Goal: Information Seeking & Learning: Learn about a topic

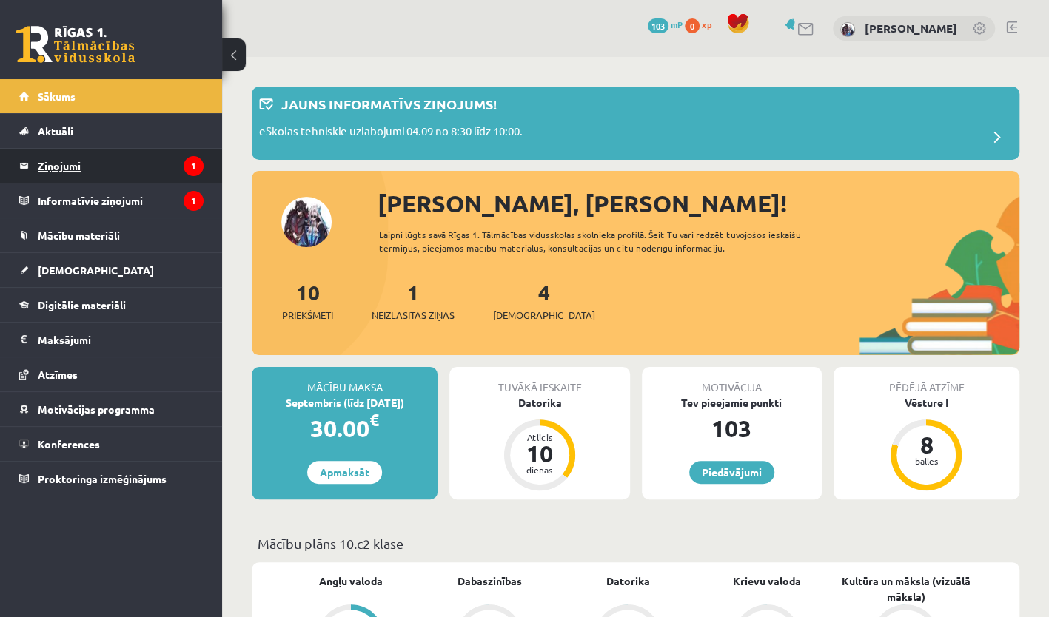
click at [79, 173] on legend "Ziņojumi 1" at bounding box center [121, 166] width 166 height 34
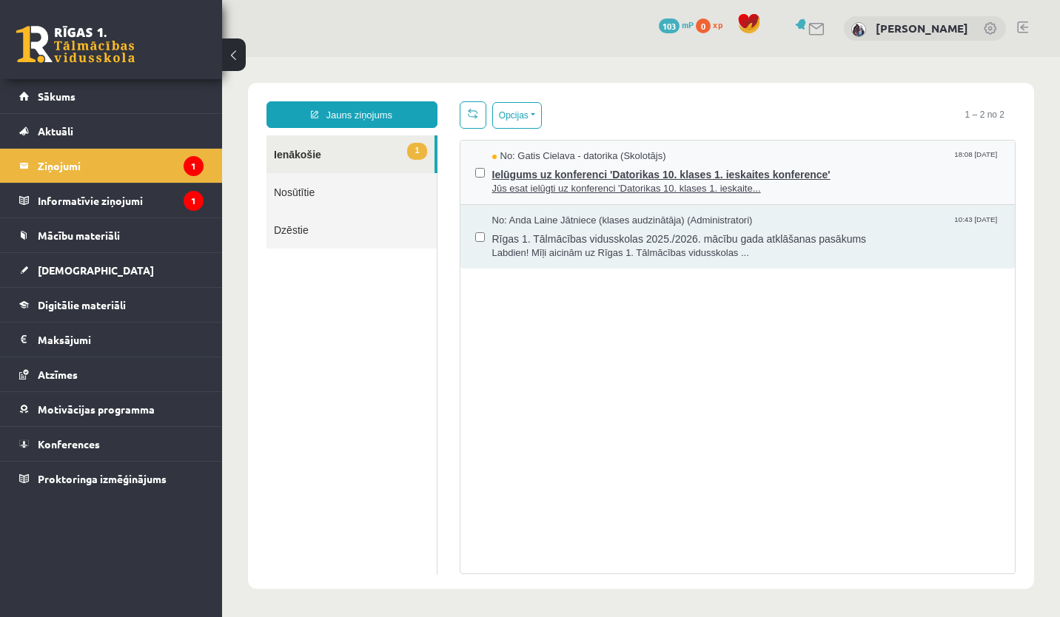
click at [762, 170] on span "Ielūgums uz konferenci 'Datorikas 10. klases 1. ieskaites konference'" at bounding box center [746, 173] width 508 height 19
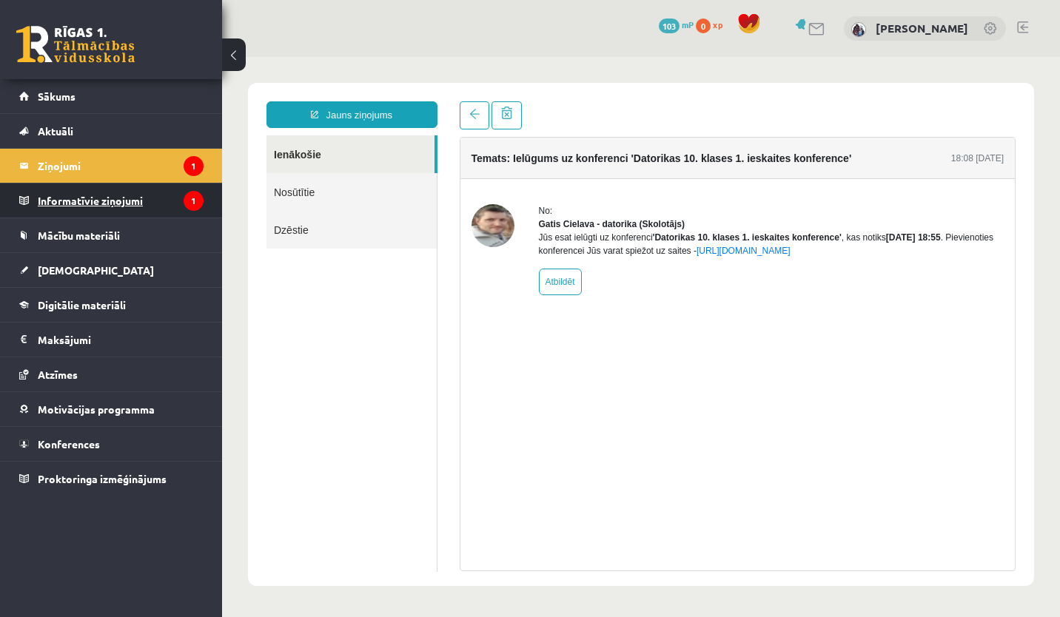
click at [155, 213] on legend "Informatīvie ziņojumi 1" at bounding box center [121, 201] width 166 height 34
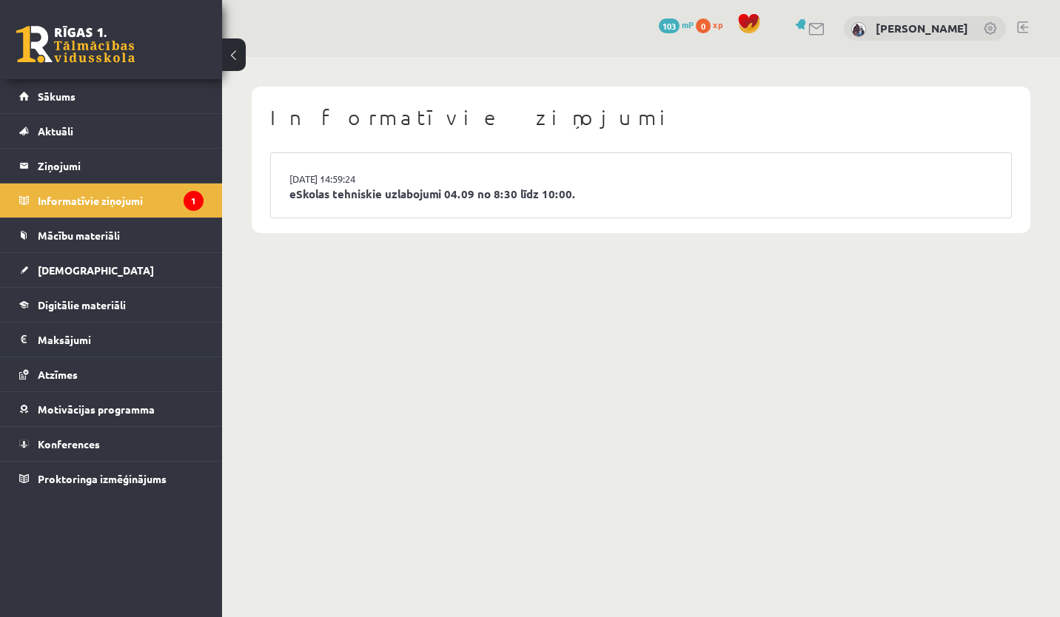
click at [644, 184] on li "03.09.2025 14:59:24 eSkolas tehniskie uzlabojumi 04.09 no 8:30 līdz 10:00." at bounding box center [641, 185] width 740 height 64
click at [538, 193] on link "eSkolas tehniskie uzlabojumi 04.09 no 8:30 līdz 10:00." at bounding box center [640, 194] width 703 height 17
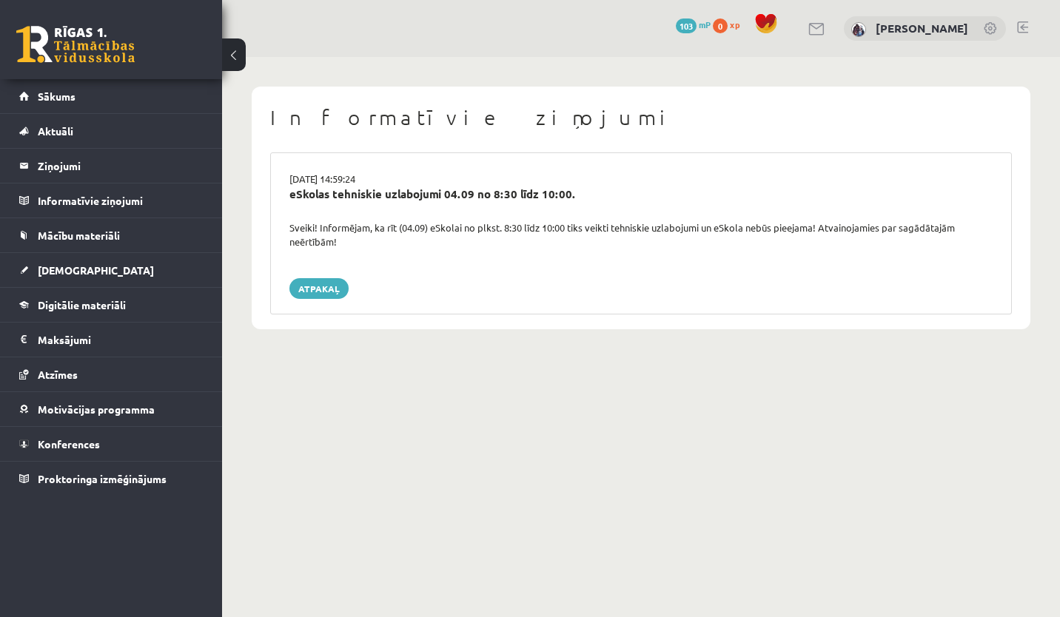
click at [381, 440] on body "0 Dāvanas 103 mP 0 xp Anastasija Midlbruka Sākums Aktuāli Kā mācīties eSKOLĀ Ko…" at bounding box center [530, 308] width 1060 height 617
click at [135, 87] on link "Sākums" at bounding box center [111, 96] width 184 height 34
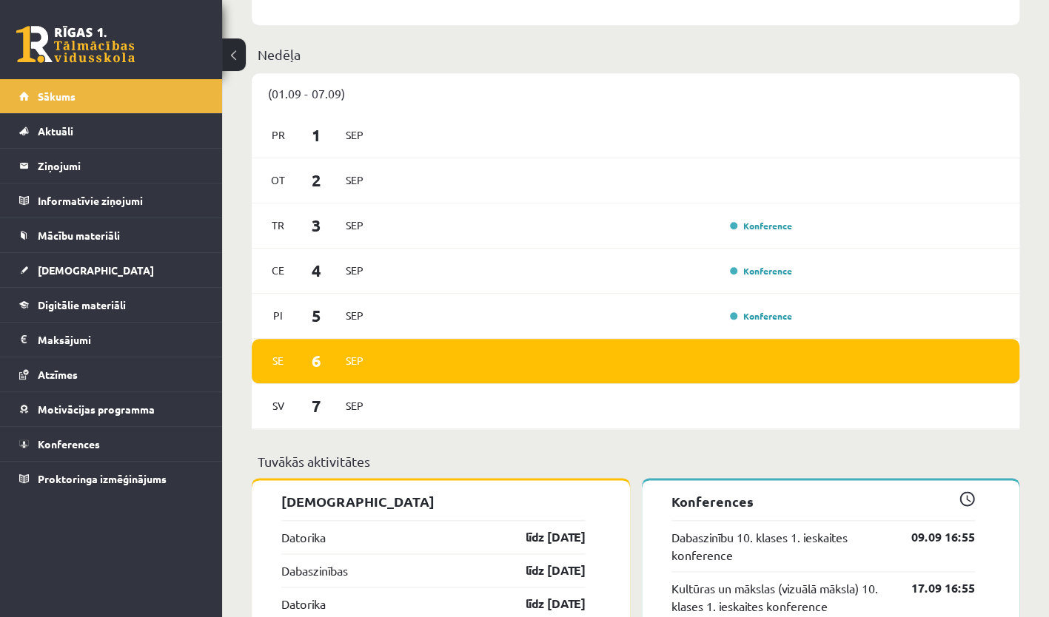
scroll to position [713, 0]
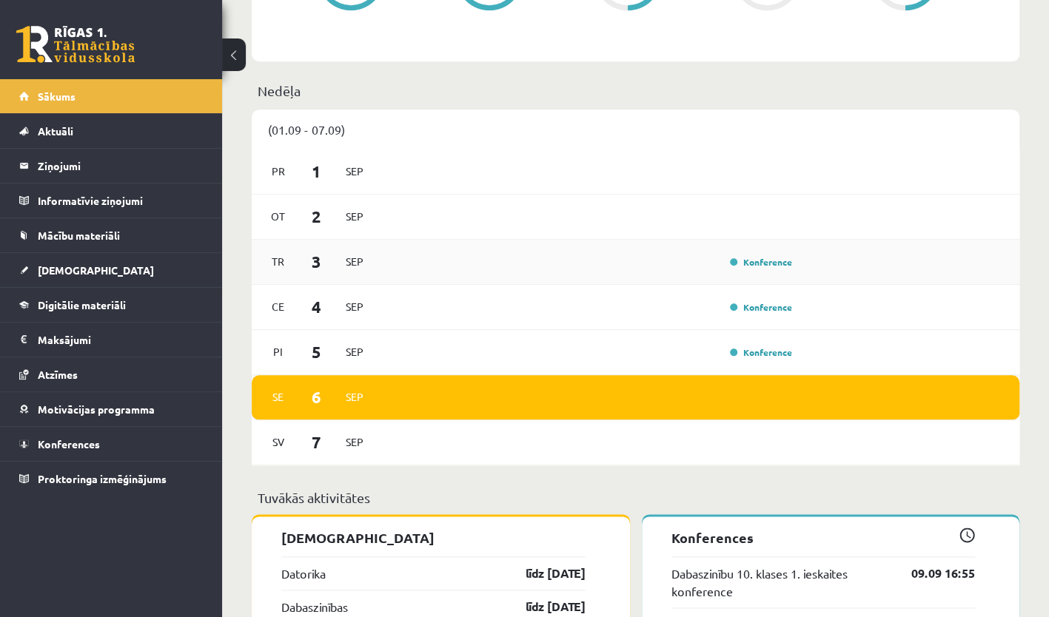
click at [759, 256] on div "Konference" at bounding box center [759, 262] width 74 height 15
click at [761, 265] on link "Konference" at bounding box center [761, 262] width 62 height 12
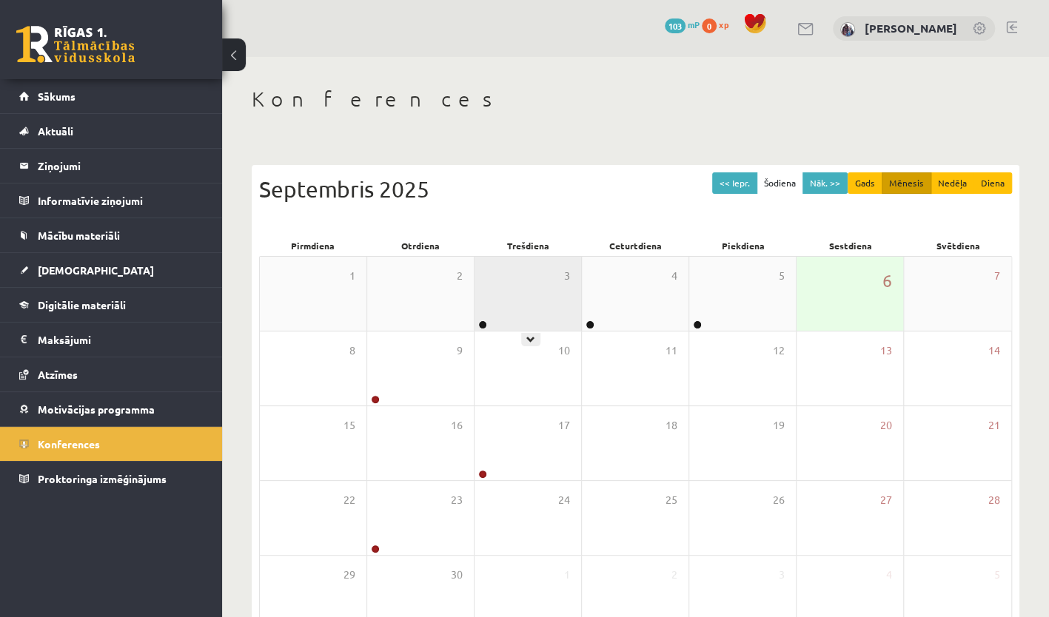
click at [530, 323] on div "3" at bounding box center [527, 294] width 107 height 74
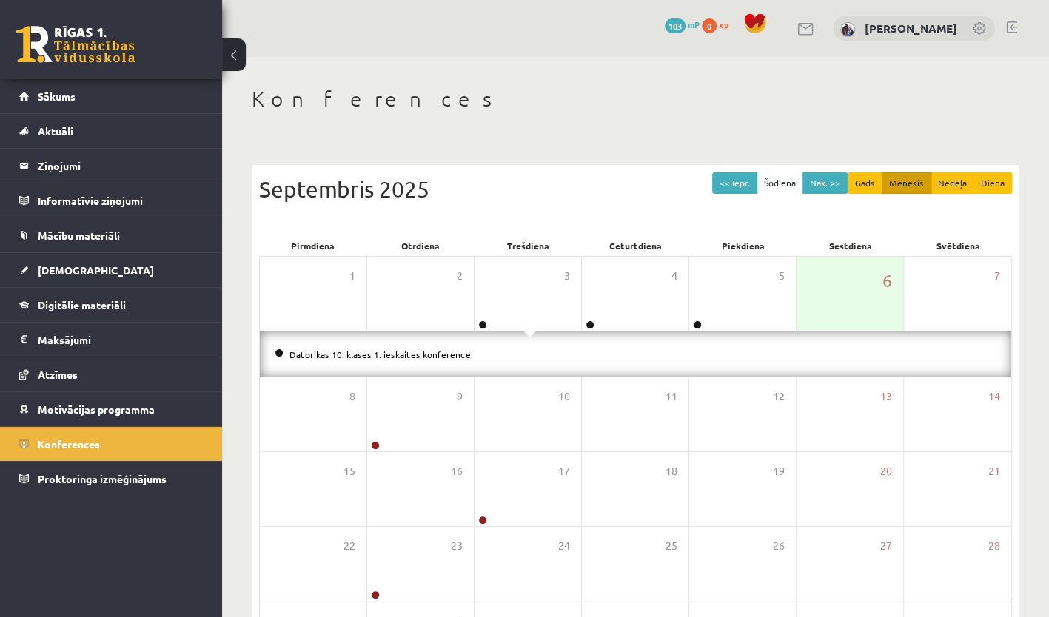
click at [515, 355] on li "Datorikas 10. klases 1. ieskaites konference" at bounding box center [636, 354] width 722 height 16
click at [533, 312] on div "3" at bounding box center [527, 294] width 107 height 74
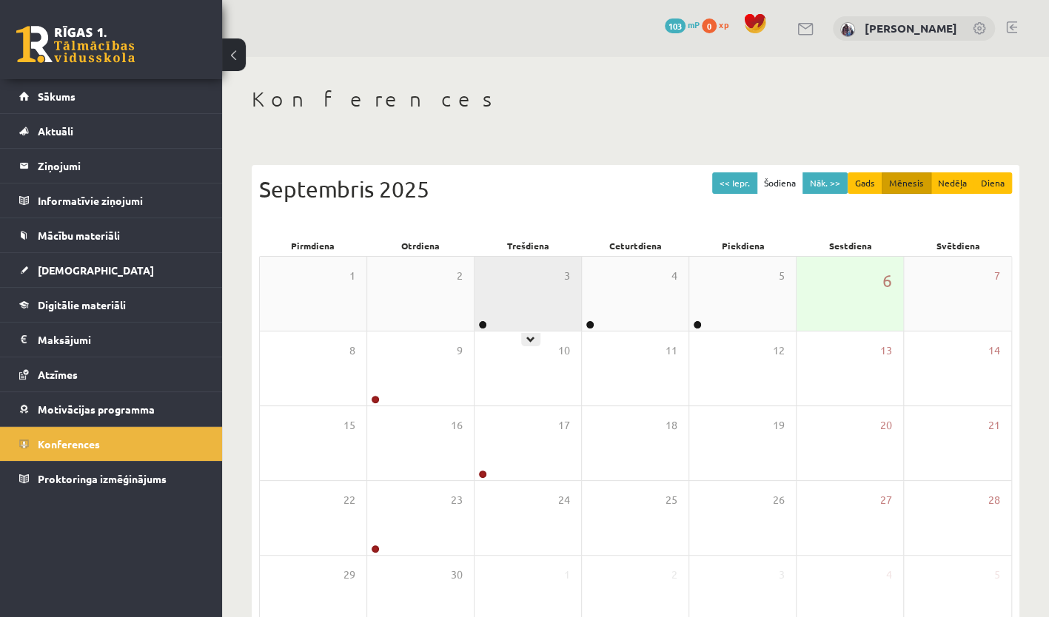
click at [528, 320] on div "3" at bounding box center [527, 294] width 107 height 74
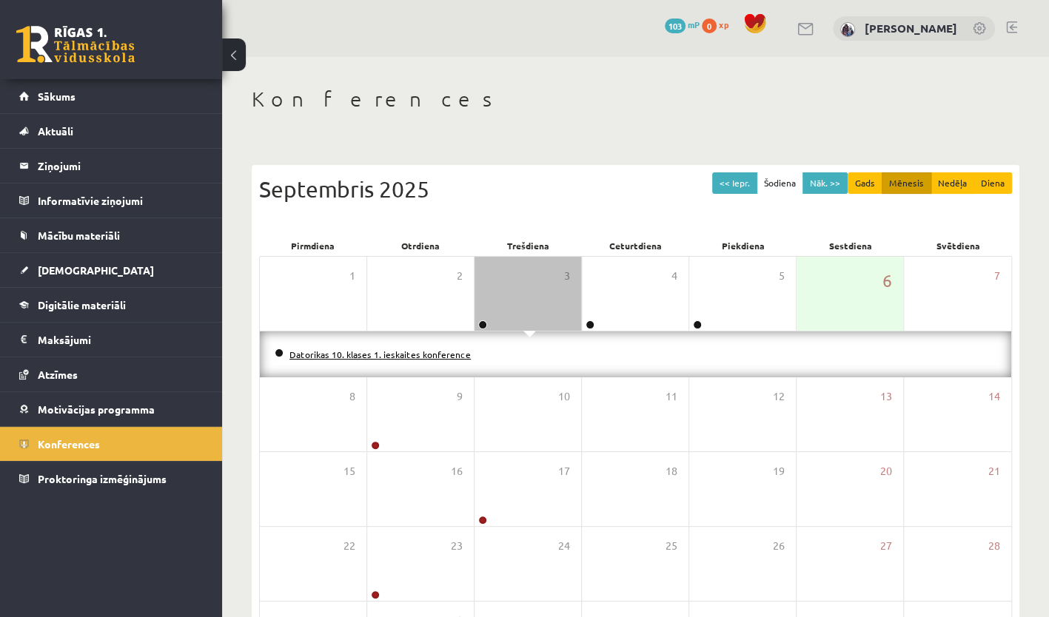
click at [393, 352] on link "Datorikas 10. klases 1. ieskaites konference" at bounding box center [379, 355] width 181 height 12
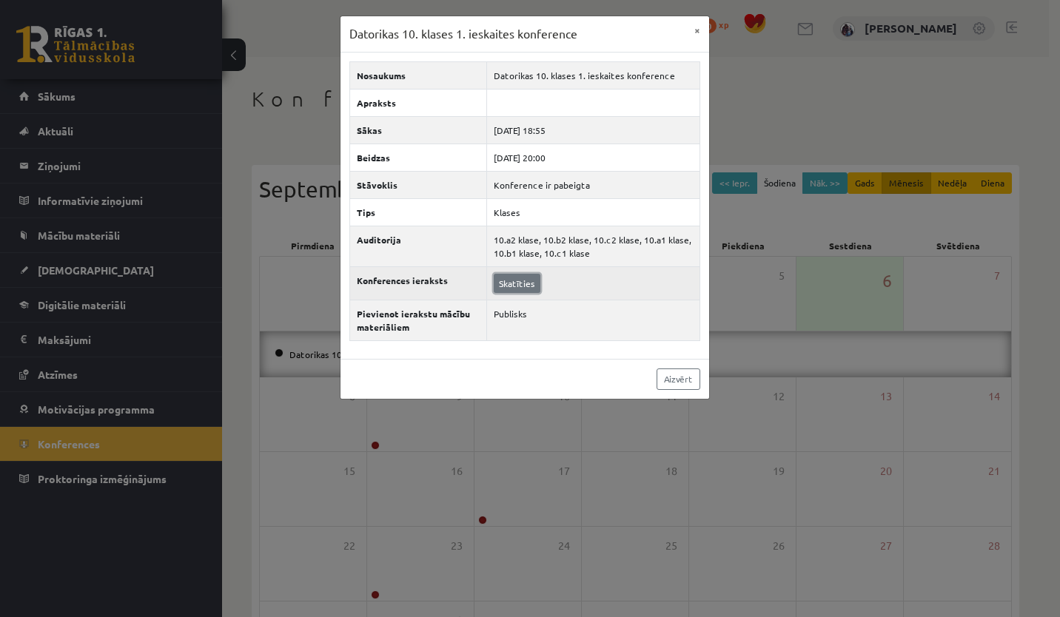
click at [509, 283] on link "Skatīties" at bounding box center [517, 283] width 47 height 19
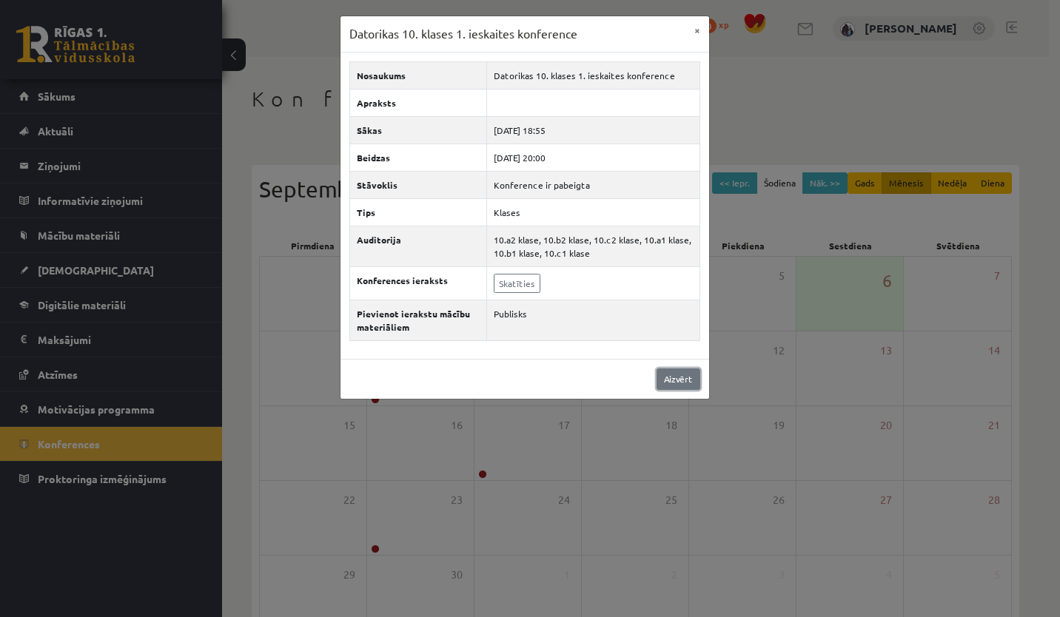
click at [680, 373] on link "Aizvērt" at bounding box center [678, 379] width 44 height 21
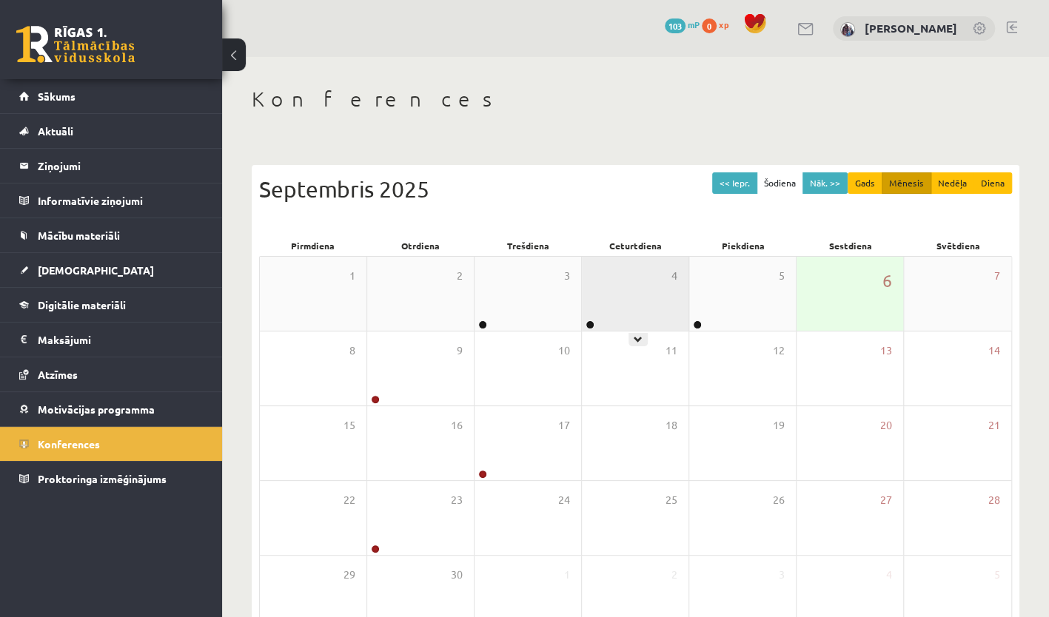
click at [628, 315] on div "4" at bounding box center [635, 294] width 107 height 74
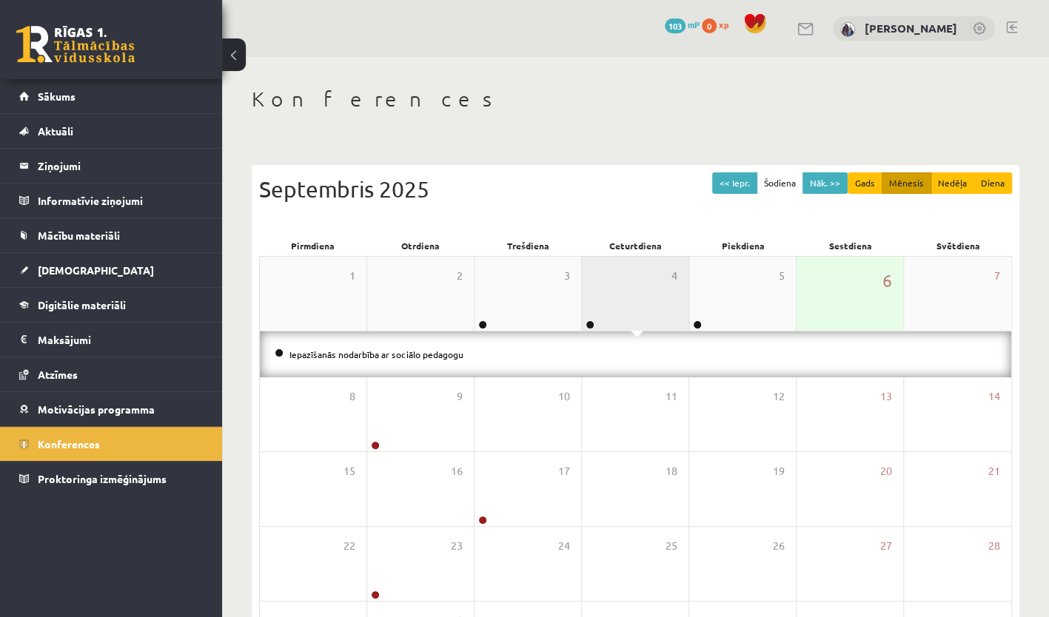
click at [628, 315] on div "4" at bounding box center [635, 294] width 107 height 74
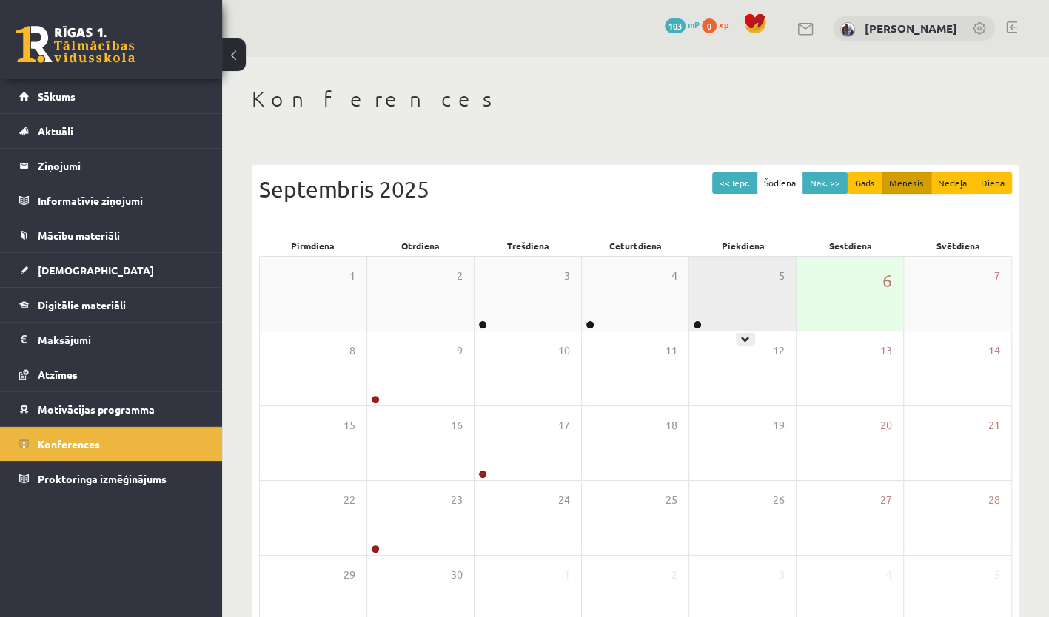
click at [690, 318] on div "5" at bounding box center [742, 294] width 107 height 74
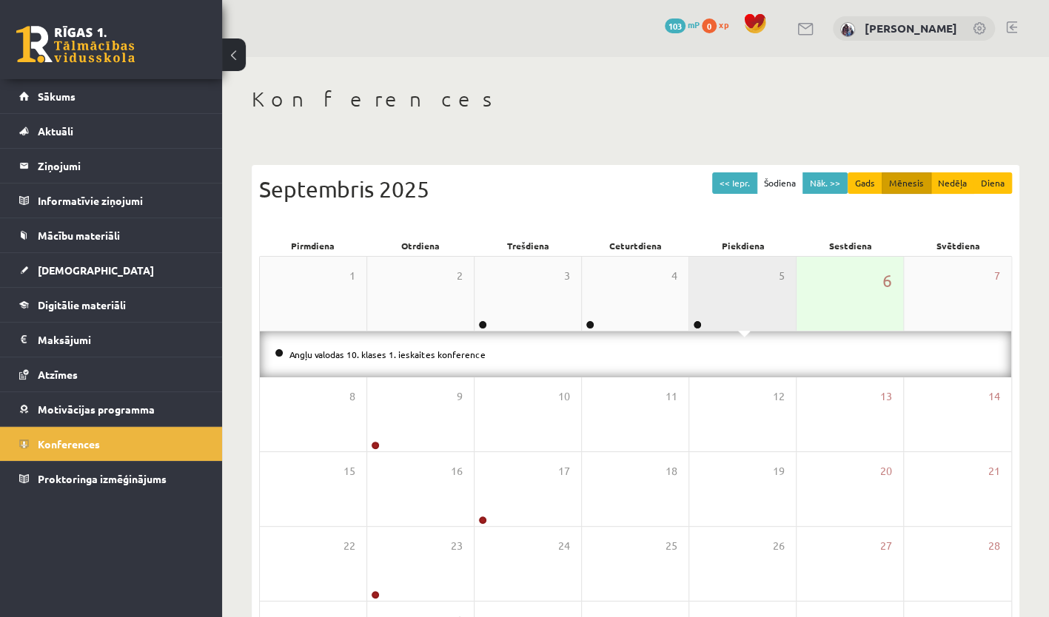
click at [690, 318] on div "5" at bounding box center [742, 294] width 107 height 74
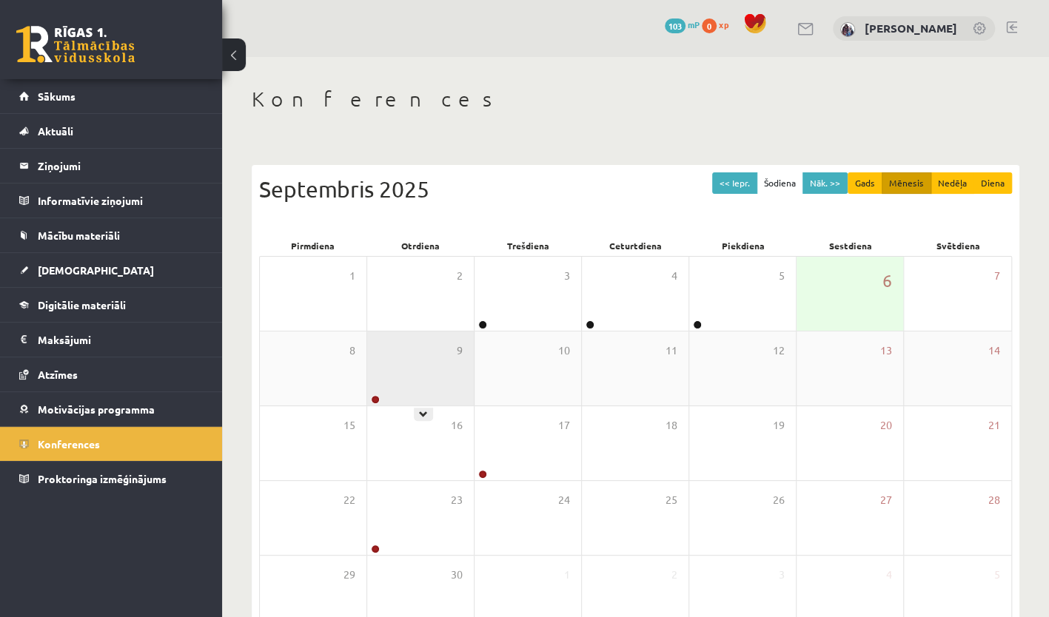
click at [411, 343] on div "9" at bounding box center [420, 369] width 107 height 74
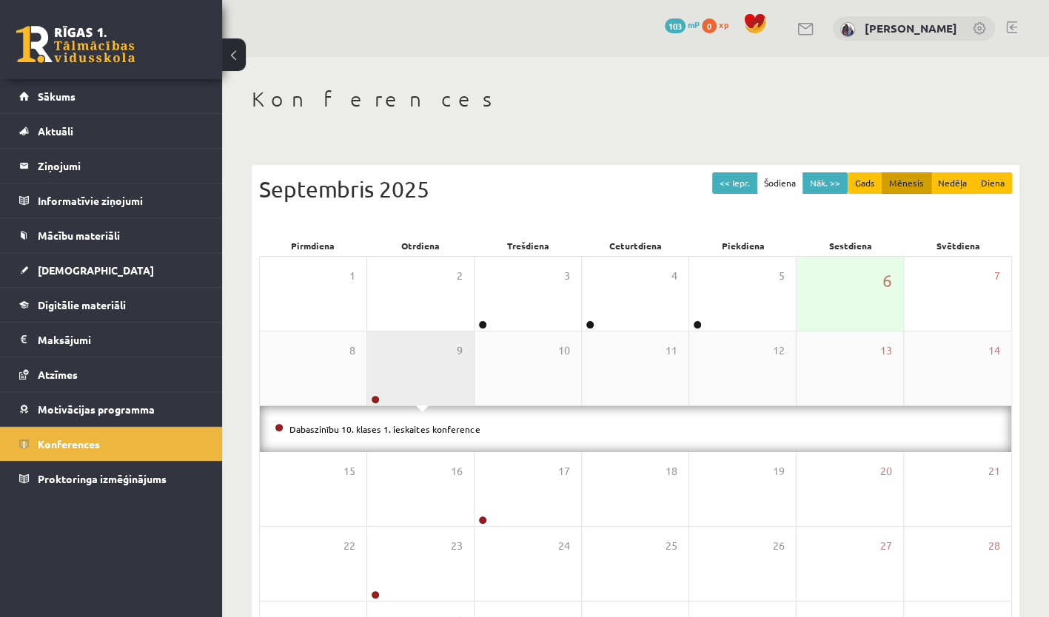
click at [411, 343] on div "9" at bounding box center [420, 369] width 107 height 74
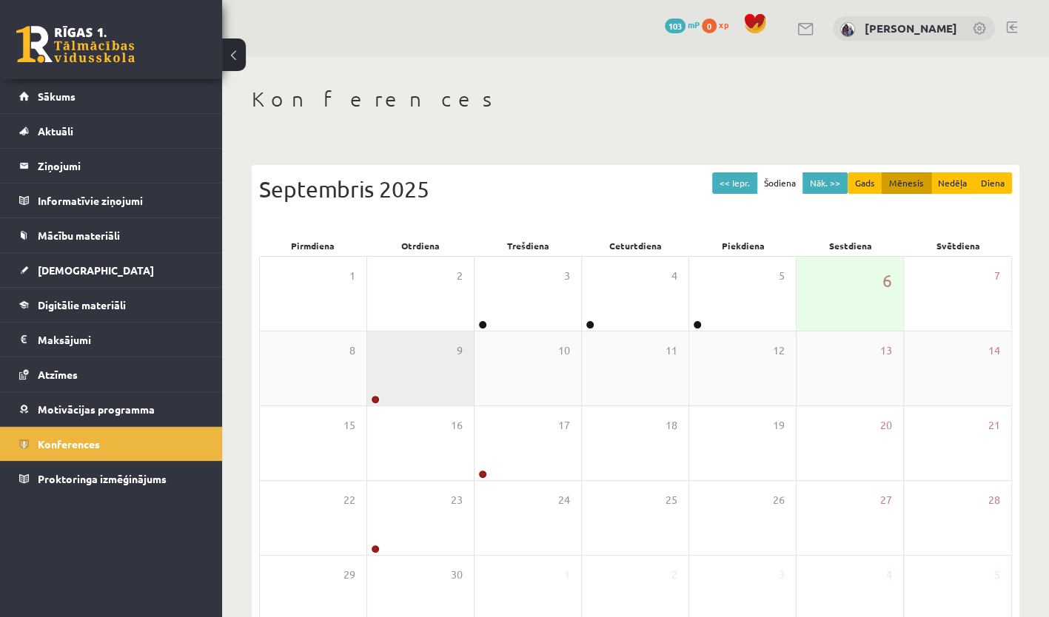
click at [411, 343] on div "9" at bounding box center [420, 369] width 107 height 74
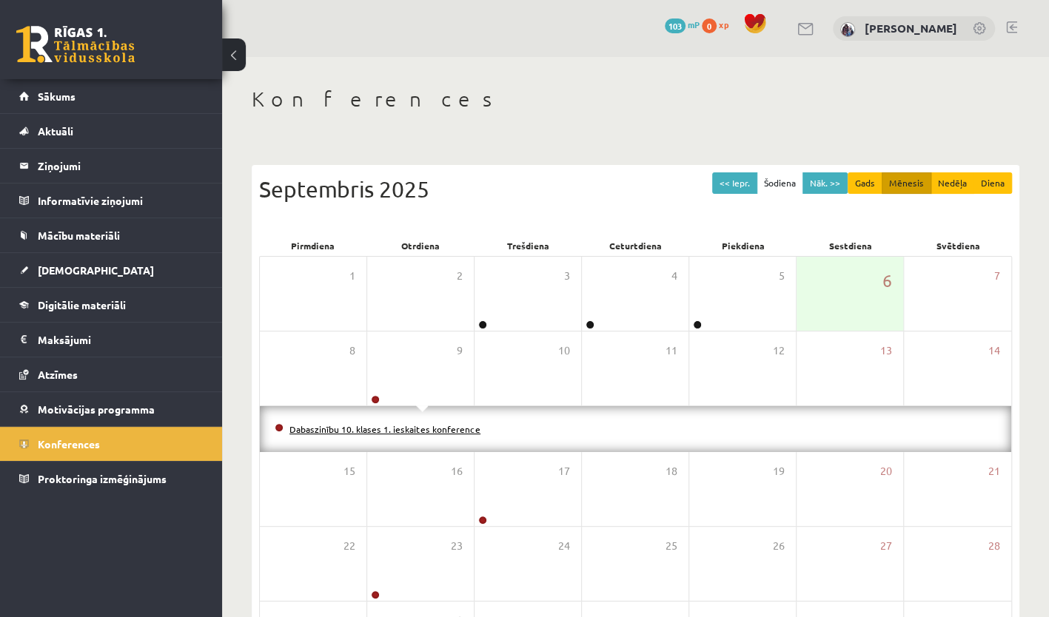
click at [451, 431] on link "Dabaszinību 10. klases 1. ieskaites konference" at bounding box center [384, 429] width 191 height 12
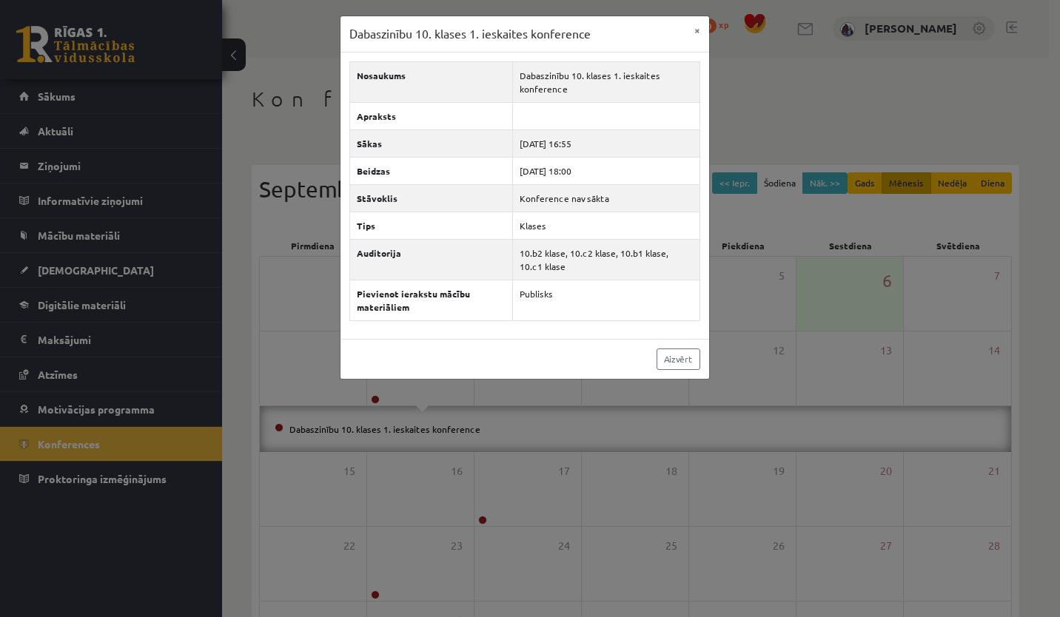
click at [750, 534] on div "Dabaszinību 10. klases 1. ieskaites konference × Nosaukums Dabaszinību 10. klas…" at bounding box center [530, 308] width 1060 height 617
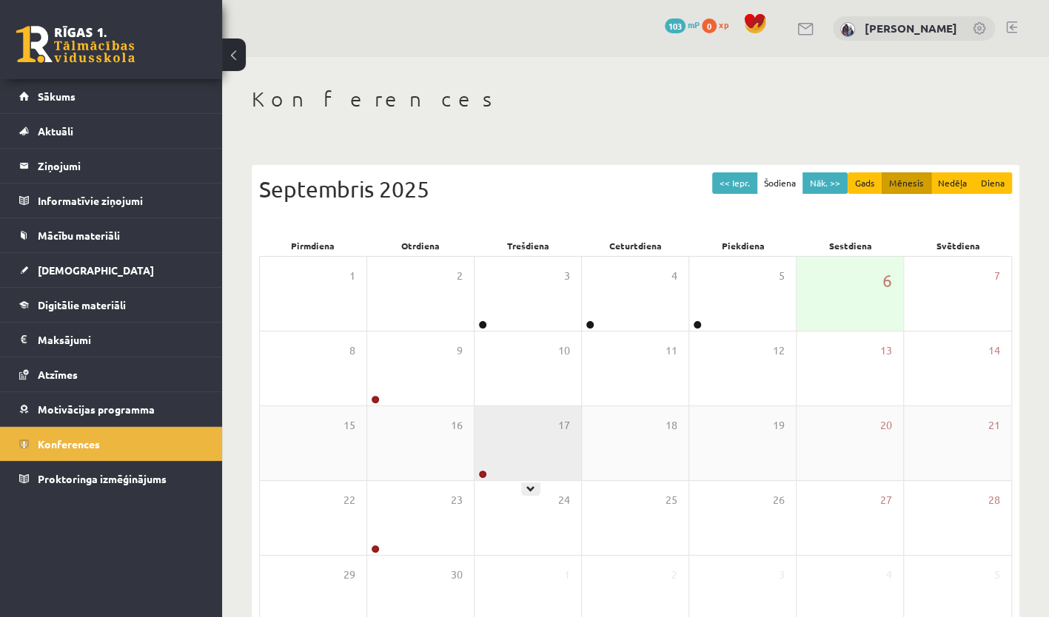
click at [518, 438] on div "17" at bounding box center [527, 443] width 107 height 74
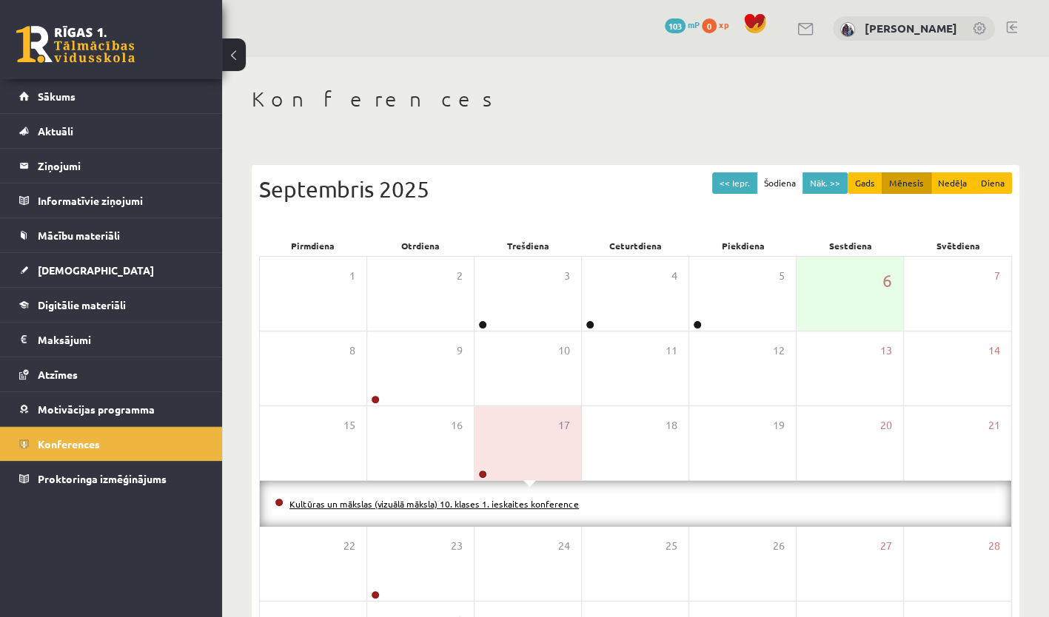
click at [557, 502] on link "Kultūras un mākslas (vizuālā māksla) 10. klases 1. ieskaites konference" at bounding box center [433, 504] width 289 height 12
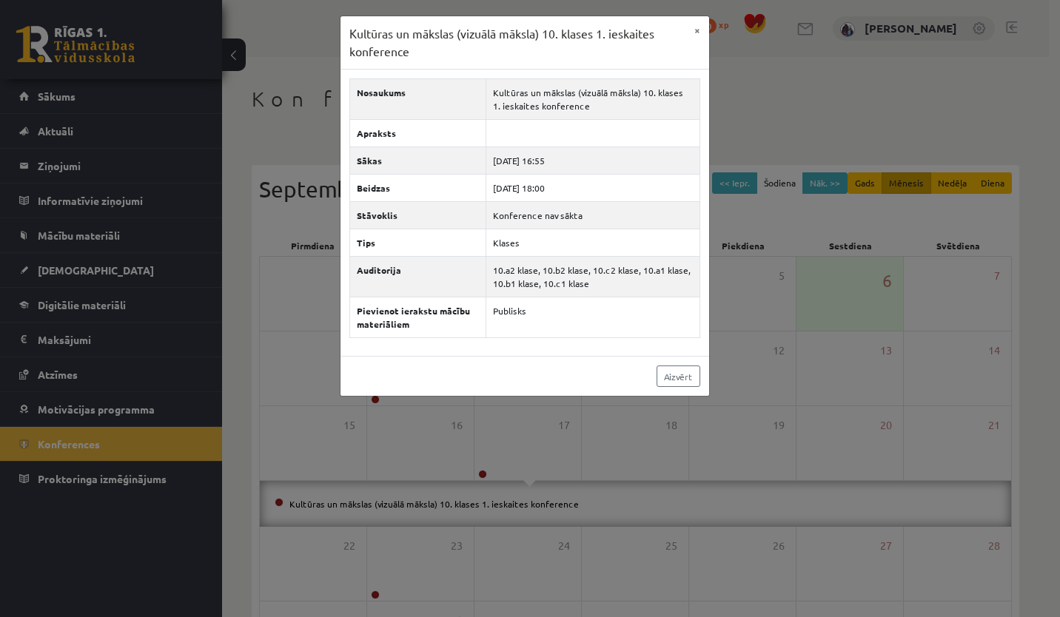
click at [632, 450] on div "Kultūras un mākslas (vizuālā māksla) 10. klases 1. ieskaites konference × Nosau…" at bounding box center [530, 308] width 1060 height 617
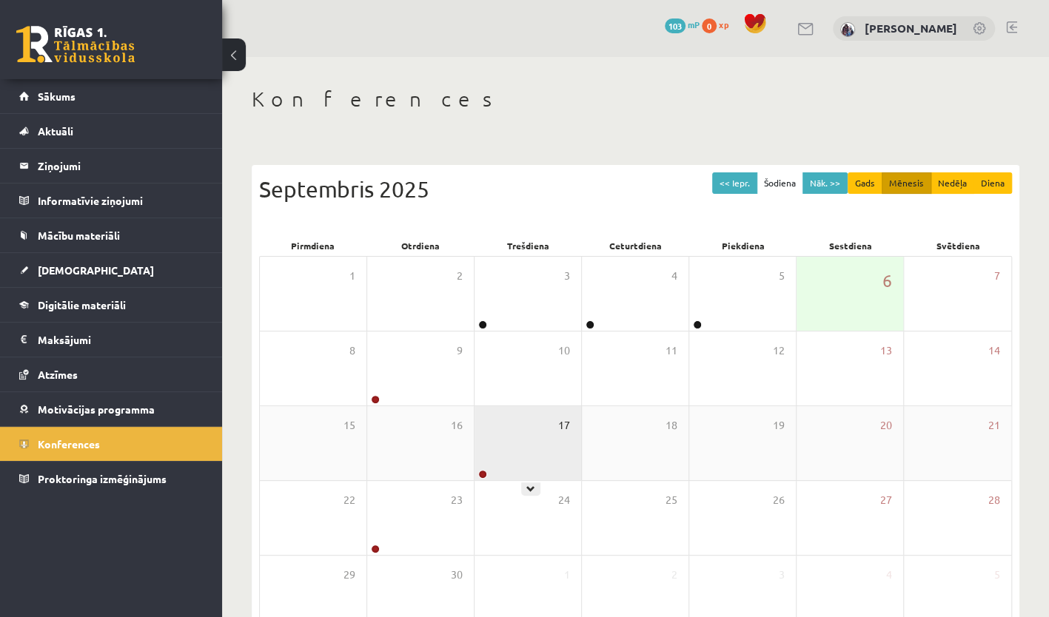
click at [559, 432] on div "17" at bounding box center [527, 443] width 107 height 74
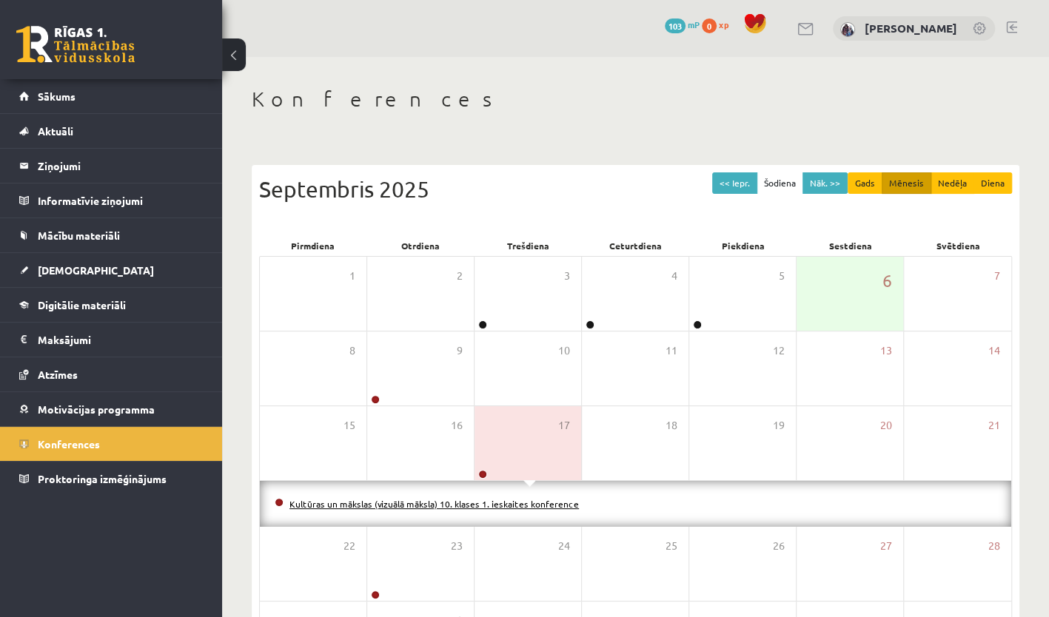
click at [524, 500] on link "Kultūras un mākslas (vizuālā māksla) 10. klases 1. ieskaites konference" at bounding box center [433, 504] width 289 height 12
